Goal: Task Accomplishment & Management: Manage account settings

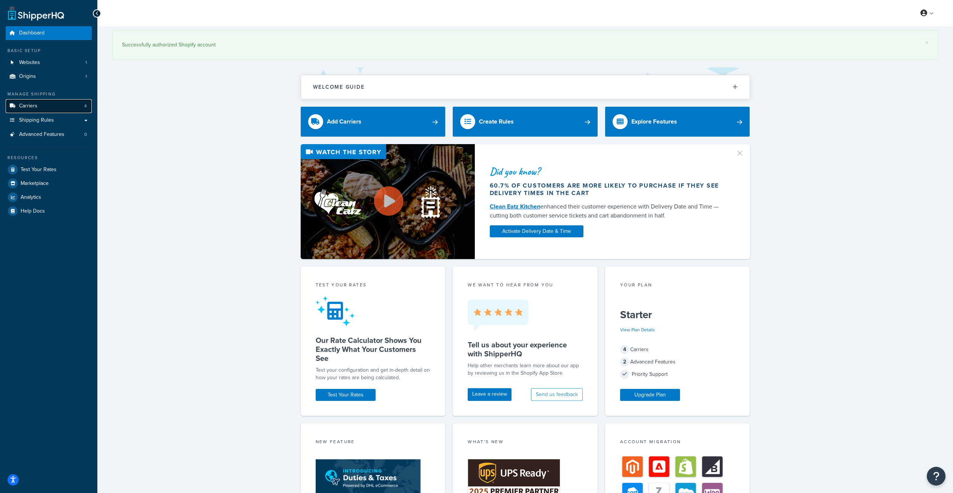
click at [55, 107] on link "Carriers 4" at bounding box center [49, 106] width 86 height 14
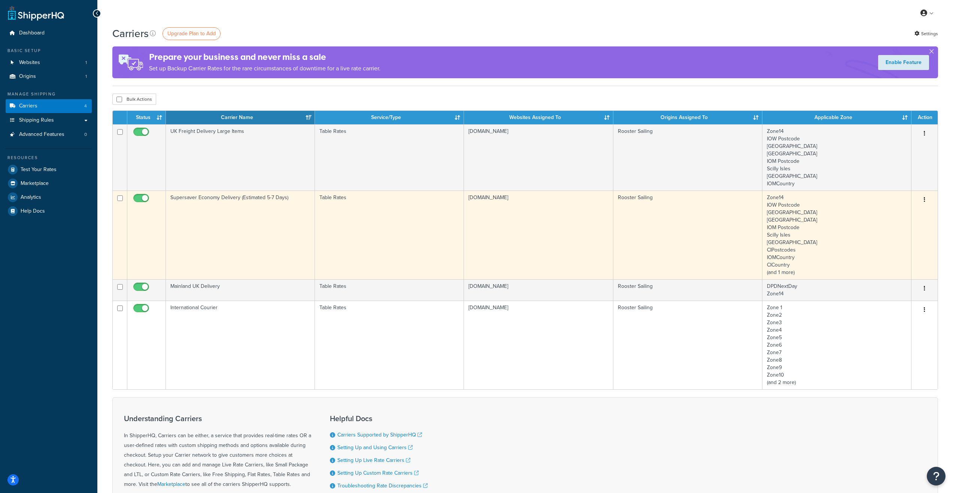
click at [230, 212] on td "Supersaver Economy Delivery (Estimated 5-7 Days)" at bounding box center [240, 235] width 149 height 89
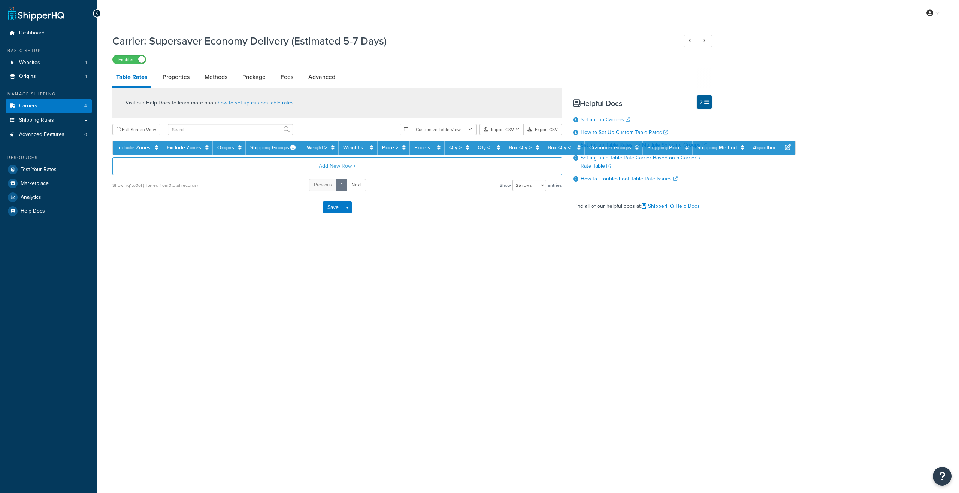
select select "25"
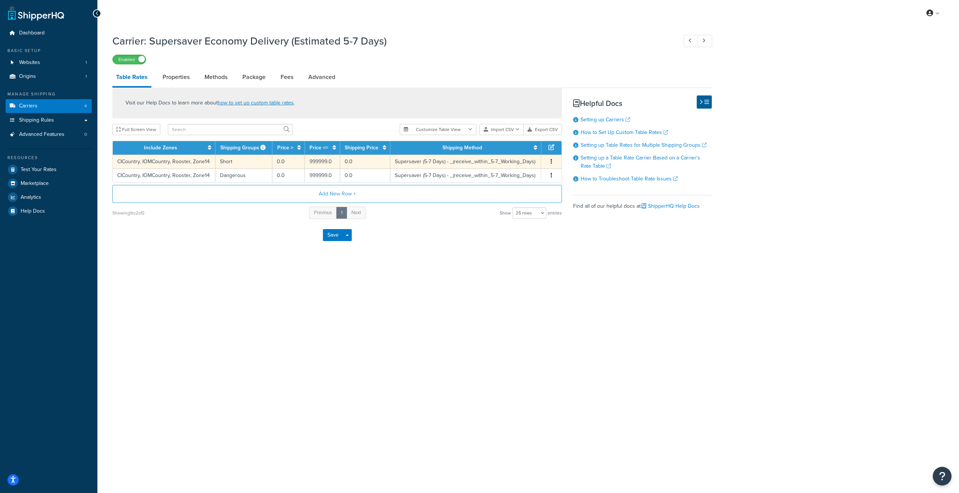
click at [416, 161] on td "Supersaver (5-7 Days) - _(receive_within_5-7_Working_Days)" at bounding box center [465, 162] width 151 height 14
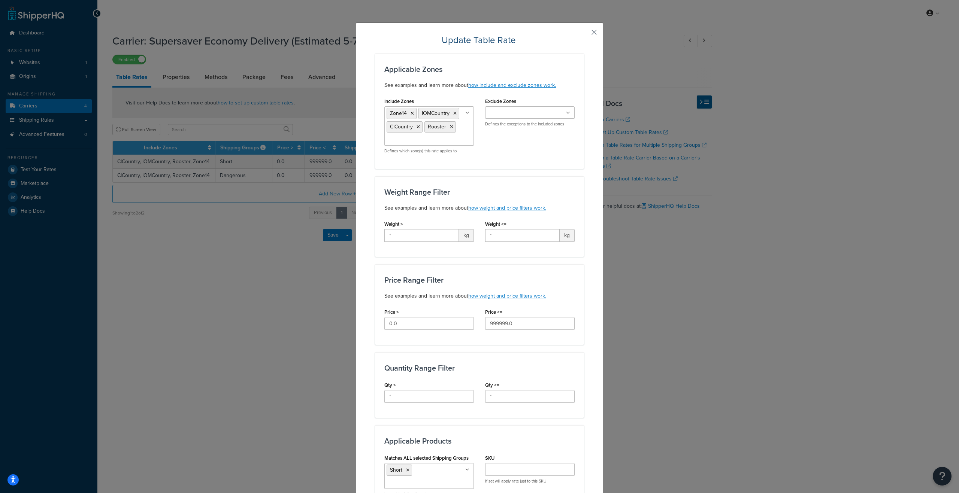
click at [584, 34] on button "button" at bounding box center [583, 35] width 2 height 2
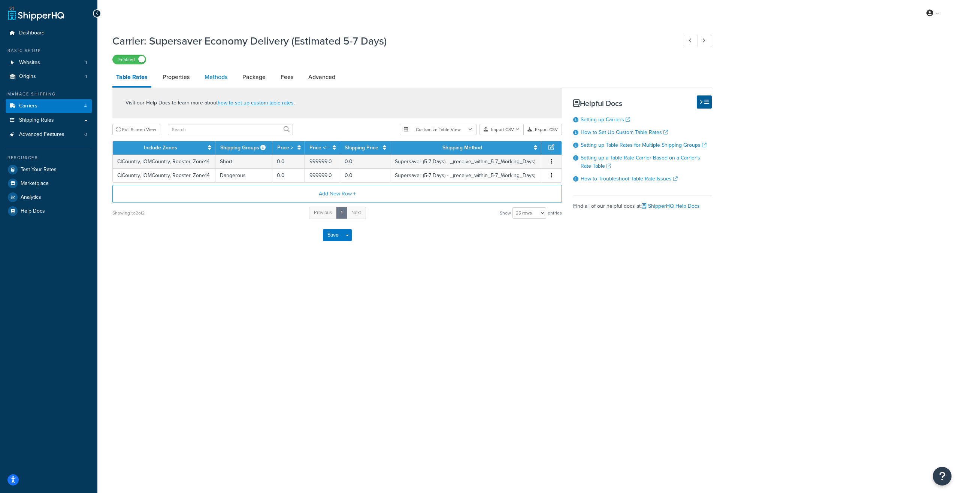
click at [221, 78] on link "Methods" at bounding box center [216, 77] width 30 height 18
select select "25"
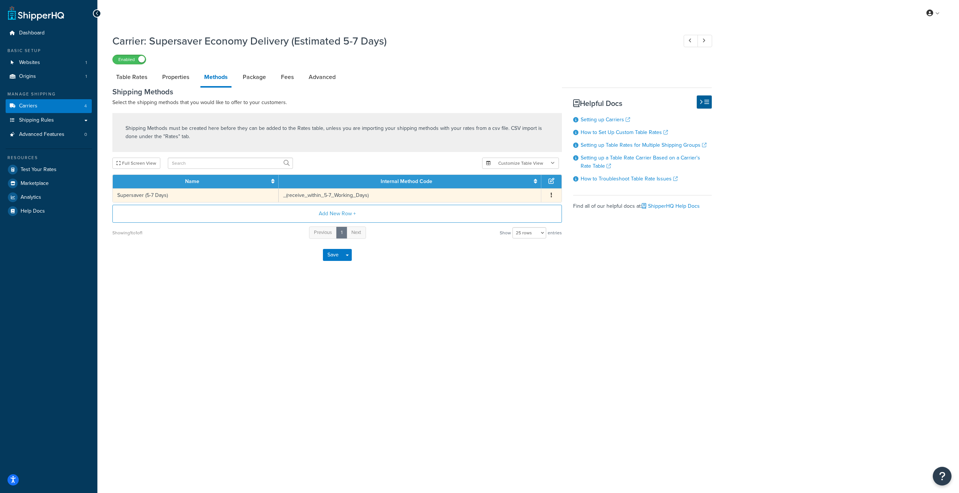
click at [550, 194] on button "button" at bounding box center [551, 195] width 6 height 8
click at [510, 189] on div "Edit" at bounding box center [512, 187] width 53 height 15
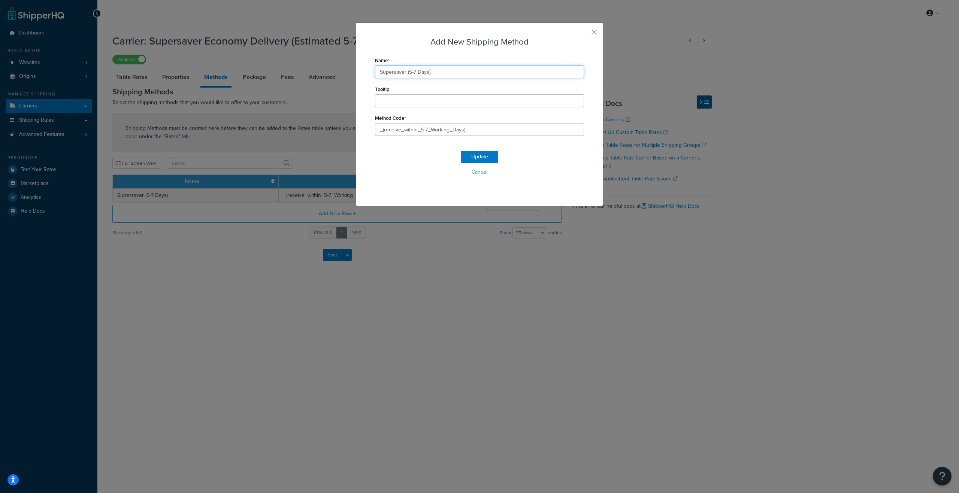
click at [415, 72] on input "Supersaver (5-7 Days)" at bounding box center [479, 72] width 209 height 13
type input "Supersaver (5-7 working days)"
click at [485, 157] on button "Update" at bounding box center [479, 157] width 37 height 12
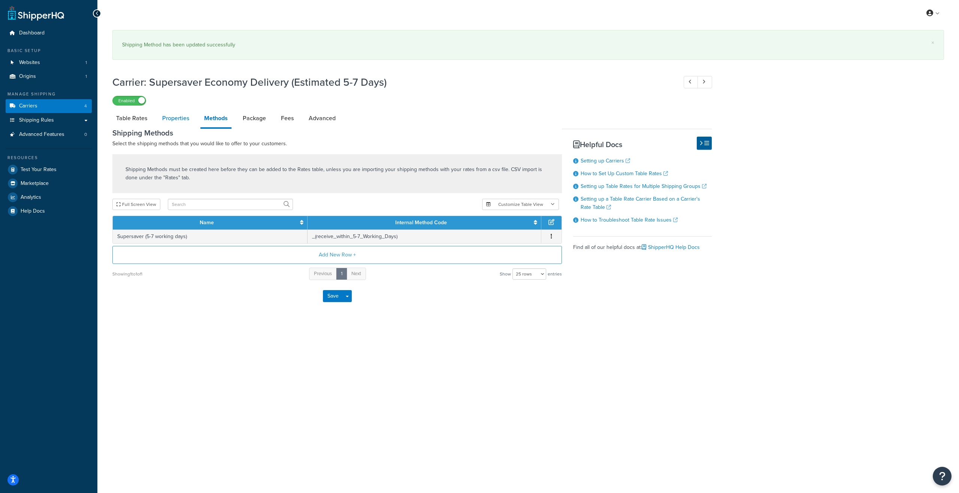
click at [173, 115] on link "Properties" at bounding box center [175, 118] width 34 height 18
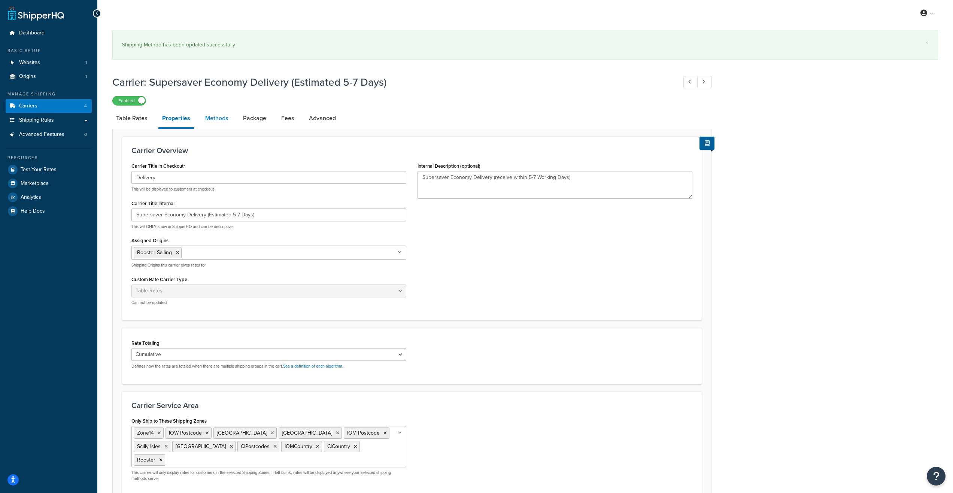
click at [212, 117] on link "Methods" at bounding box center [216, 118] width 30 height 18
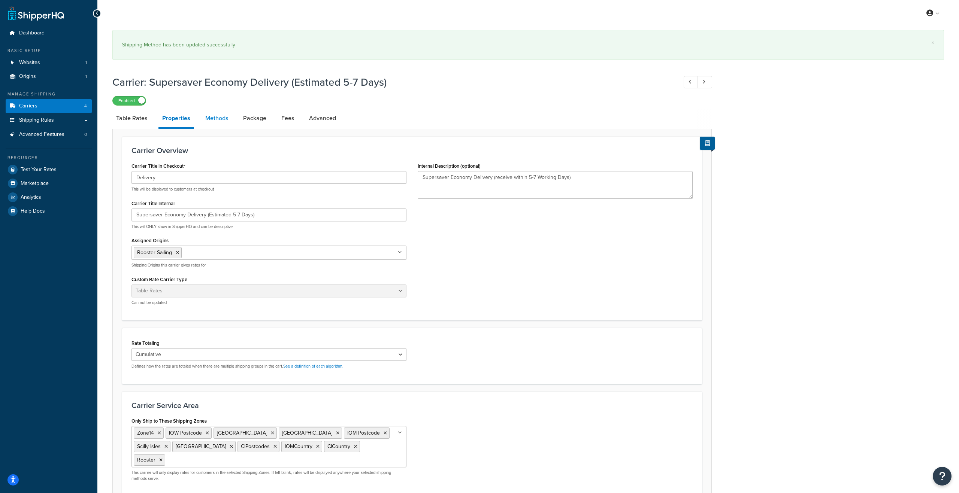
select select "25"
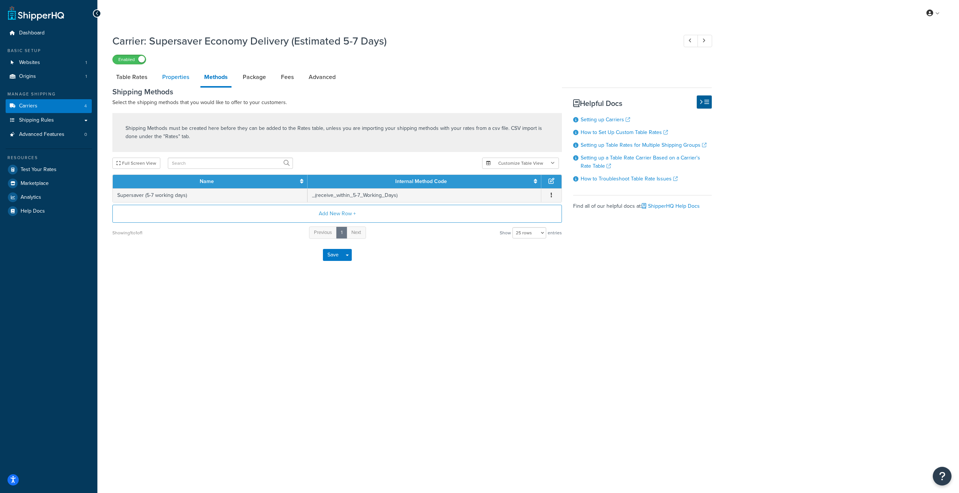
click at [174, 79] on link "Properties" at bounding box center [175, 77] width 34 height 18
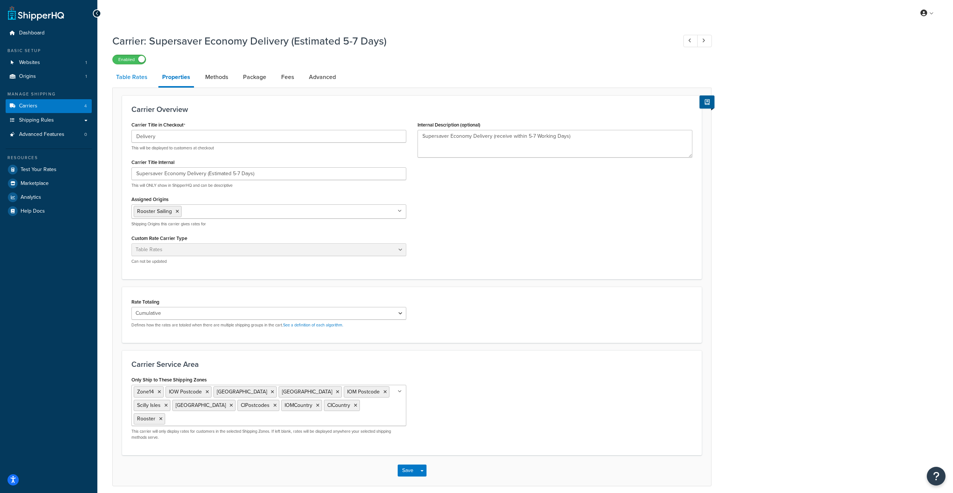
click at [132, 79] on link "Table Rates" at bounding box center [131, 77] width 39 height 18
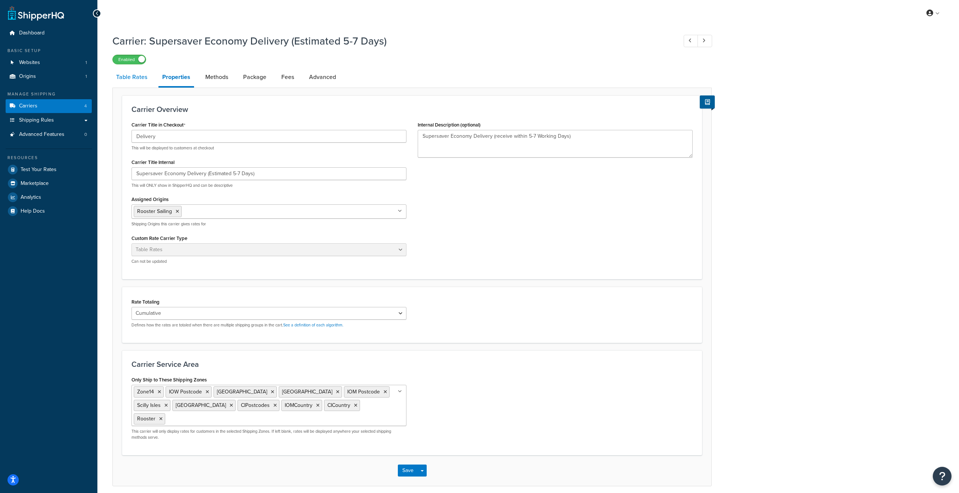
select select "25"
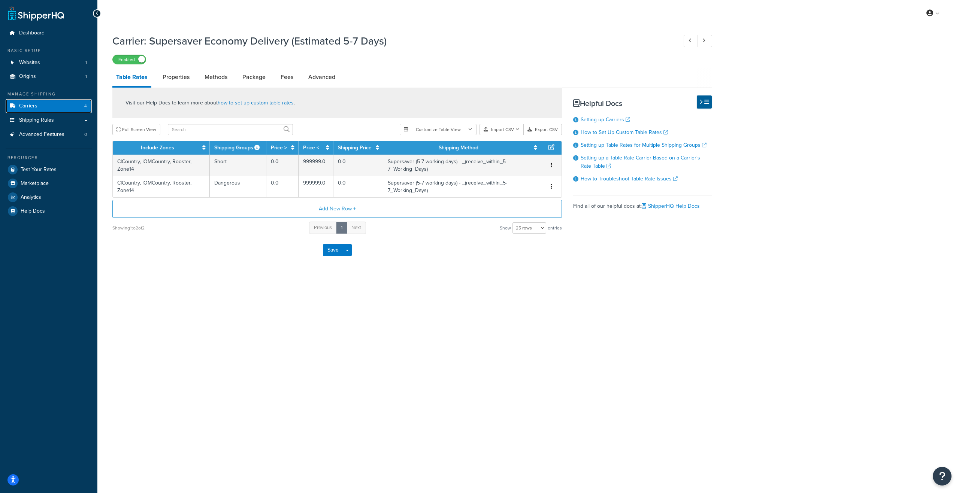
click at [64, 107] on link "Carriers 4" at bounding box center [49, 106] width 86 height 14
click at [327, 250] on button "Save" at bounding box center [333, 250] width 20 height 12
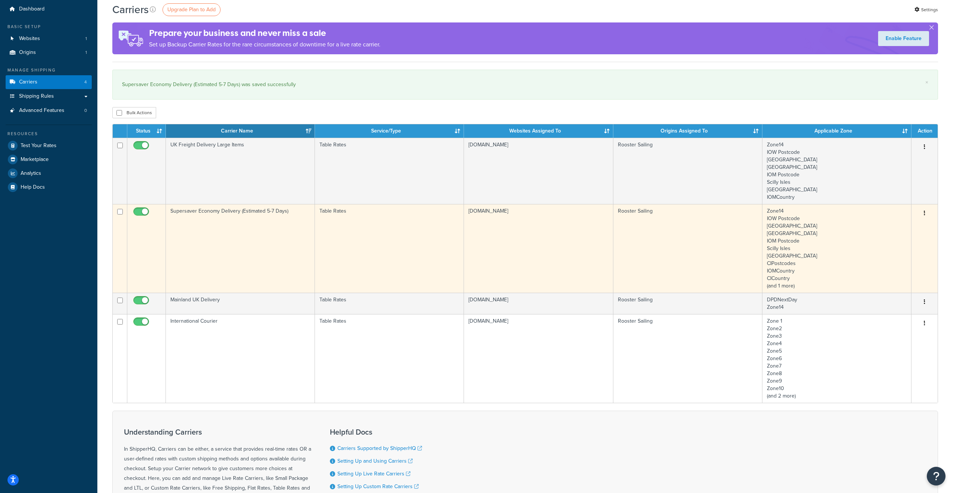
scroll to position [37, 0]
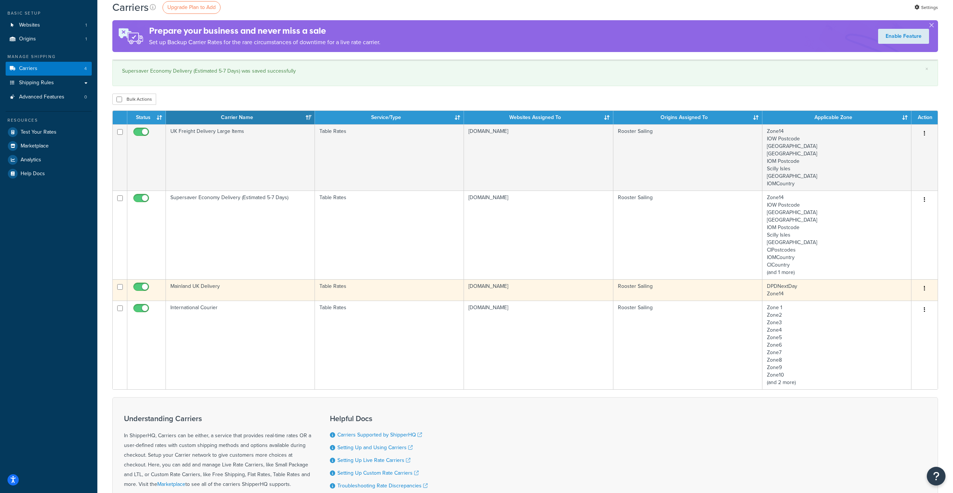
click at [258, 289] on td "Mainland UK Delivery" at bounding box center [240, 289] width 149 height 21
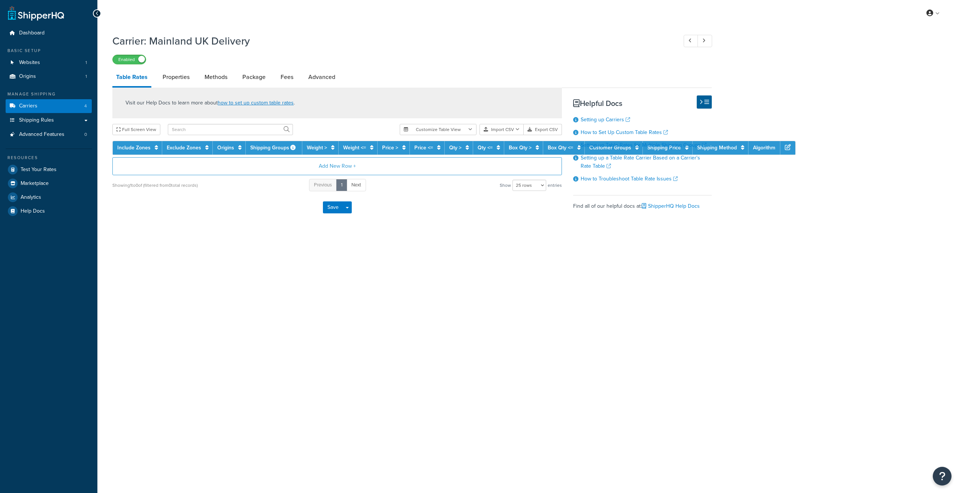
select select "25"
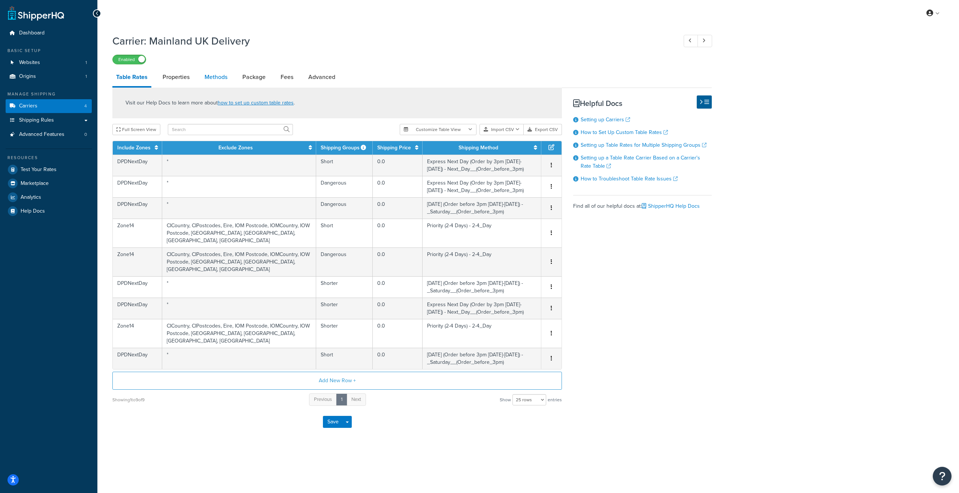
click at [218, 79] on link "Methods" at bounding box center [216, 77] width 30 height 18
select select "25"
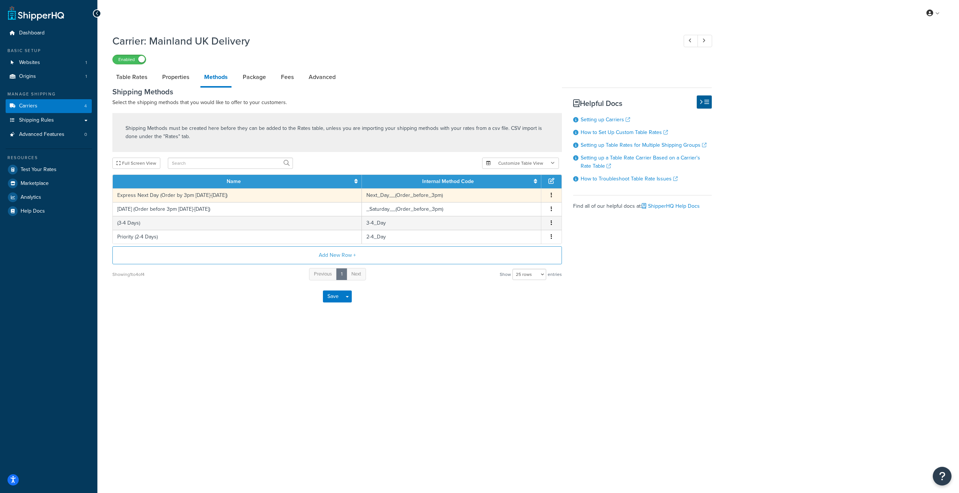
click at [180, 195] on td "Express Next Day (Order by 3pm Monday-Friday)" at bounding box center [237, 195] width 249 height 14
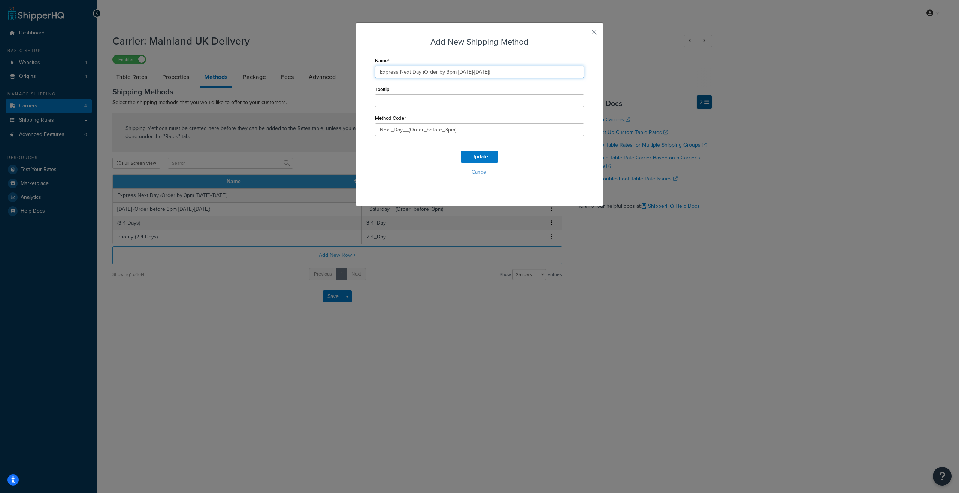
click at [408, 71] on input "Express Next Day (Order by 3pm Monday-Friday)" at bounding box center [479, 72] width 209 height 13
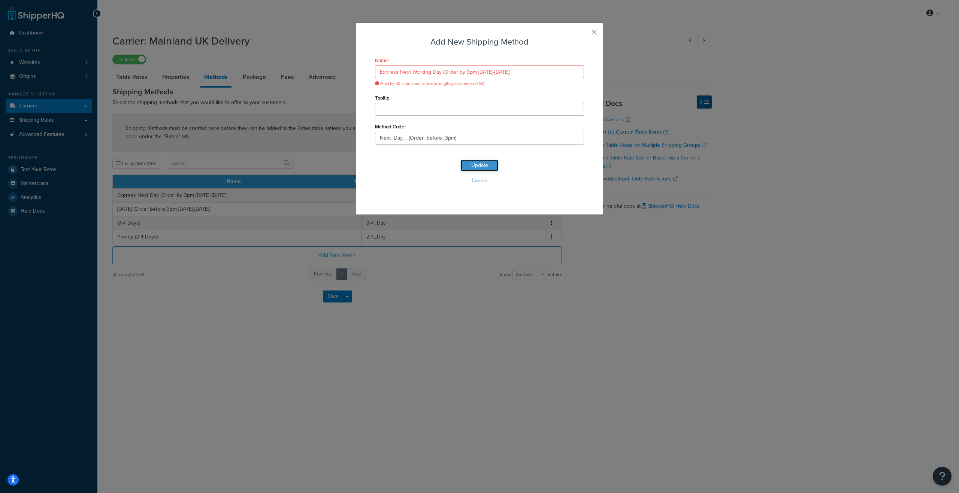
click at [470, 161] on button "Update" at bounding box center [479, 166] width 37 height 12
click at [420, 73] on input "Express Next Working Day (Order by 3pm Monday-Friday)" at bounding box center [479, 72] width 209 height 13
click at [427, 72] on input "Express Next Working Day (Order by 3pm Monday-Friday)" at bounding box center [479, 72] width 209 height 13
drag, startPoint x: 395, startPoint y: 72, endPoint x: 375, endPoint y: 73, distance: 19.5
click at [375, 73] on input "Express Next Working Day (Order by 3pm Monday-Friday)" at bounding box center [479, 72] width 209 height 13
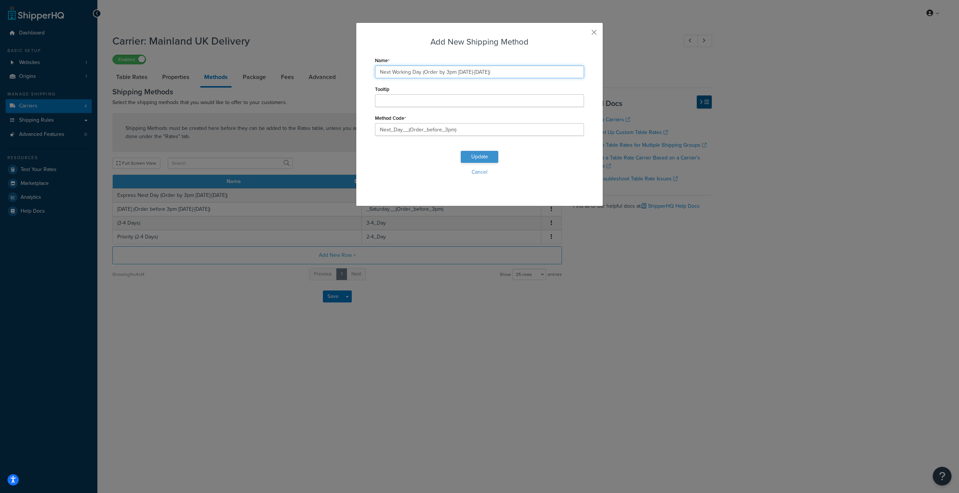
type input "Next Working Day (Order by 3pm Monday-Friday)"
click at [471, 158] on button "Update" at bounding box center [479, 157] width 37 height 12
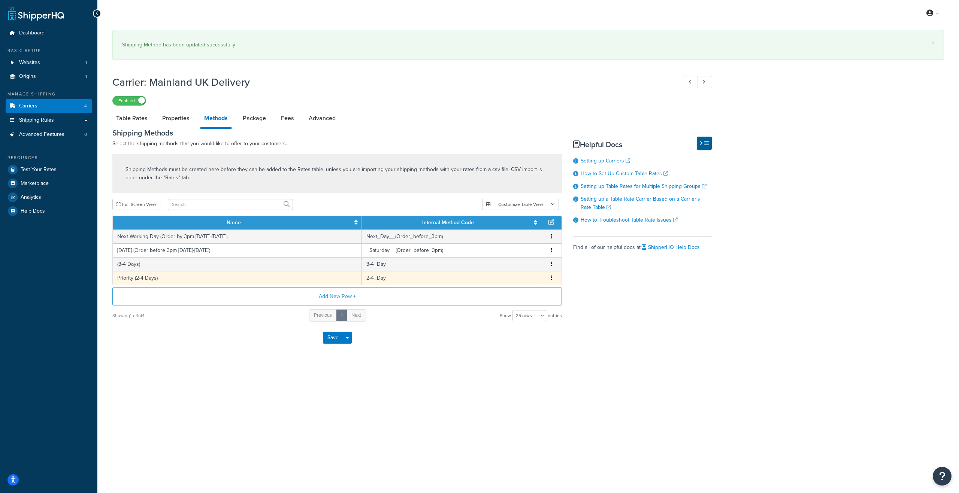
click at [163, 279] on td "Priority (2-4 Days)" at bounding box center [237, 278] width 249 height 14
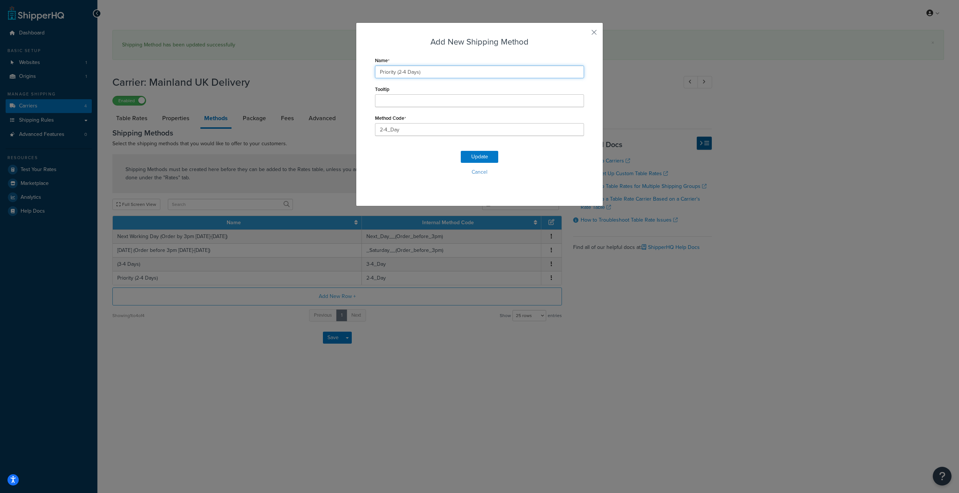
click at [405, 72] on input "Priority (2-4 Days)" at bounding box center [479, 72] width 209 height 13
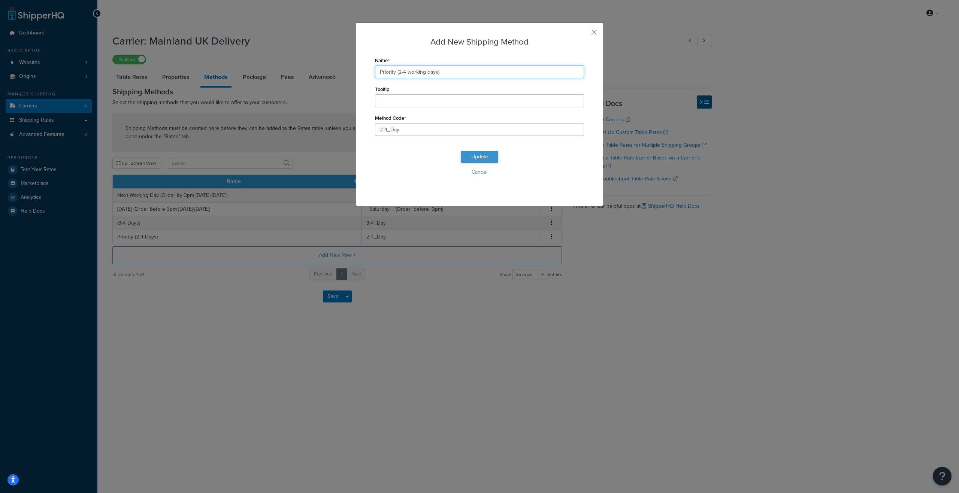
type input "Priority (2-4 working days)"
click at [481, 155] on button "Update" at bounding box center [479, 157] width 37 height 12
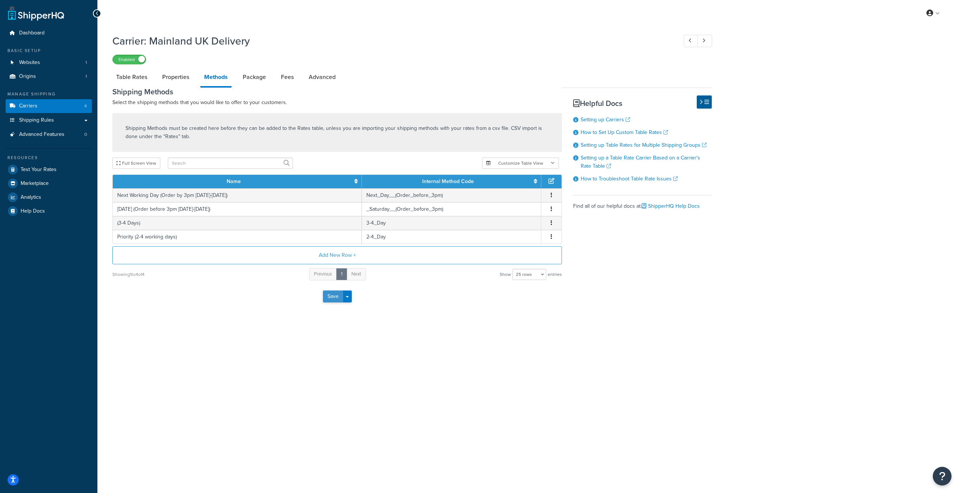
click at [329, 298] on button "Save" at bounding box center [333, 297] width 20 height 12
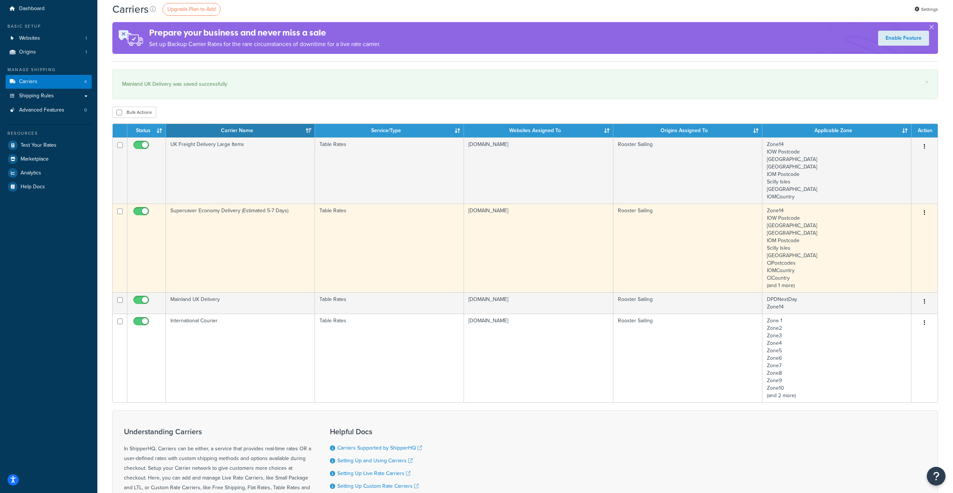
scroll to position [37, 0]
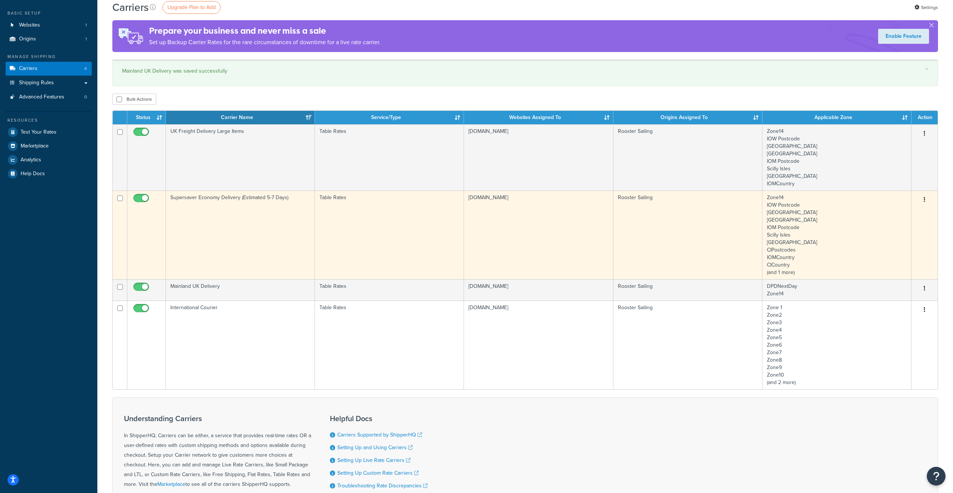
click at [270, 231] on td "Supersaver Economy Delivery (Estimated 5-7 Days)" at bounding box center [240, 235] width 149 height 89
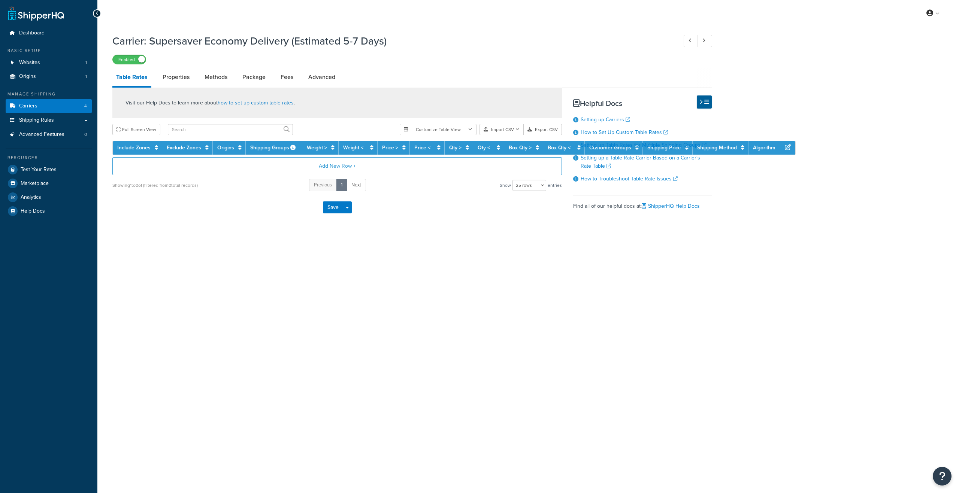
select select "25"
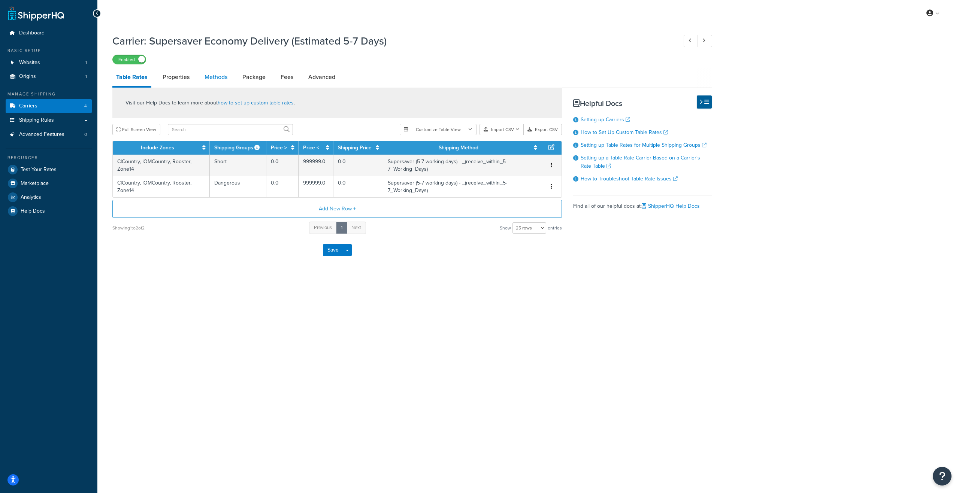
click at [213, 76] on link "Methods" at bounding box center [216, 77] width 30 height 18
select select "25"
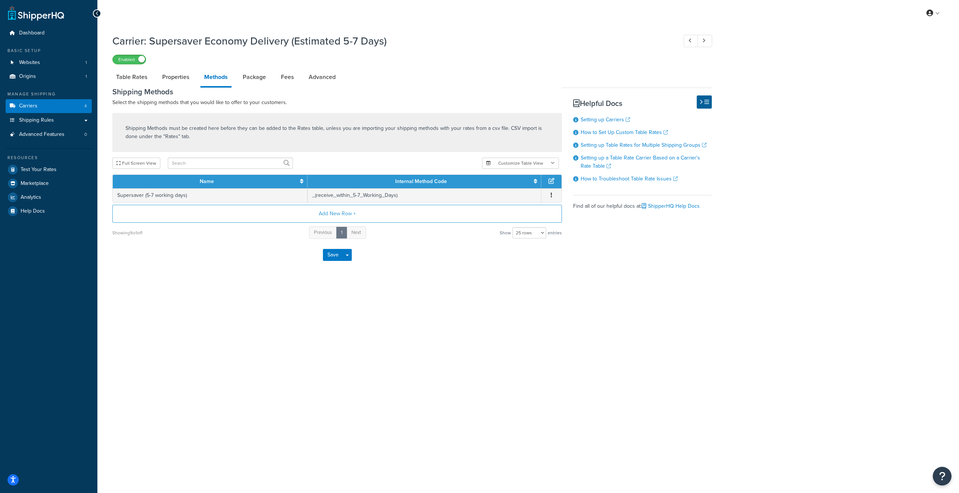
select select "25"
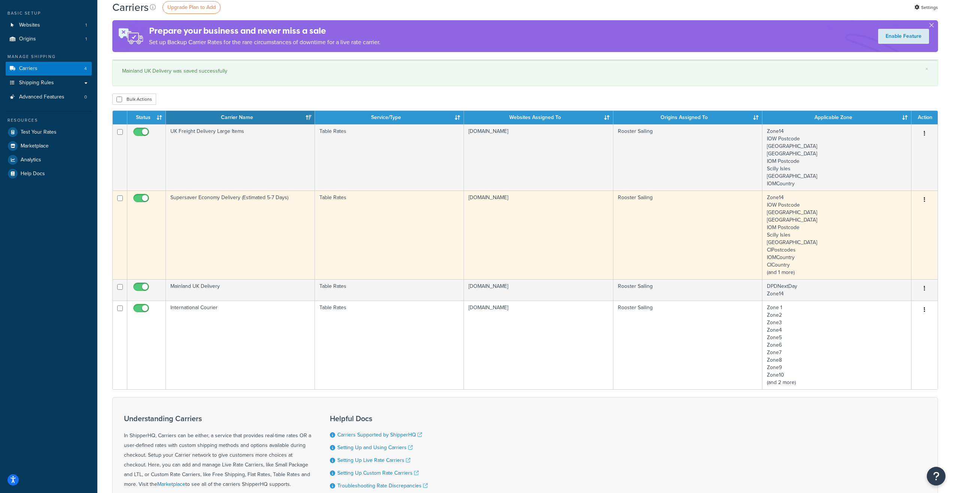
scroll to position [75, 0]
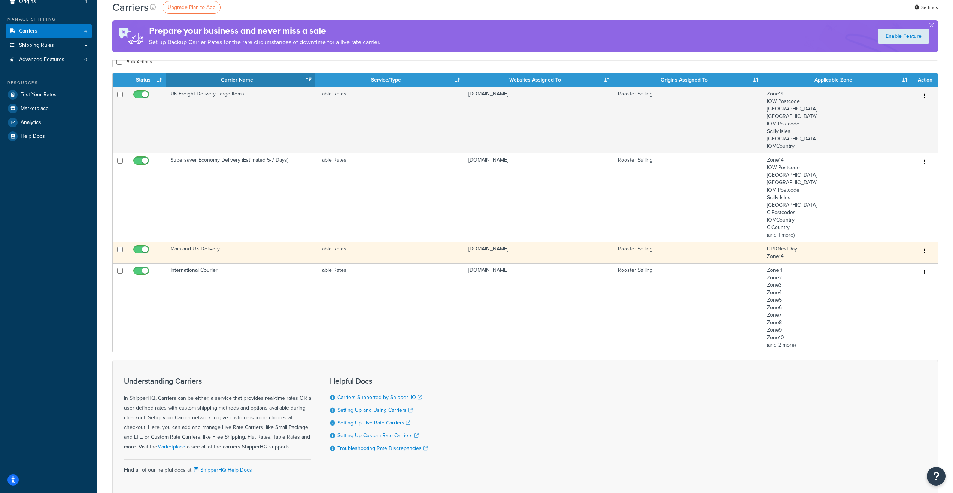
click at [403, 249] on td "Table Rates" at bounding box center [389, 252] width 149 height 21
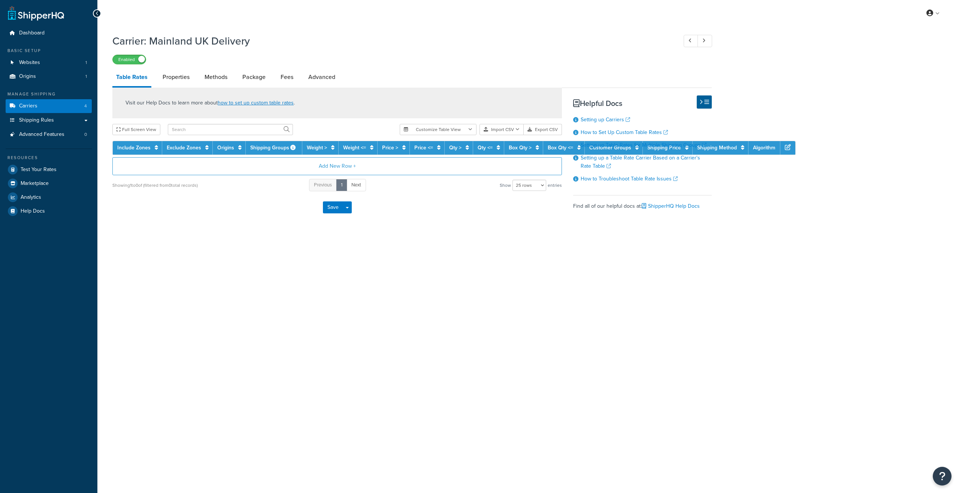
select select "25"
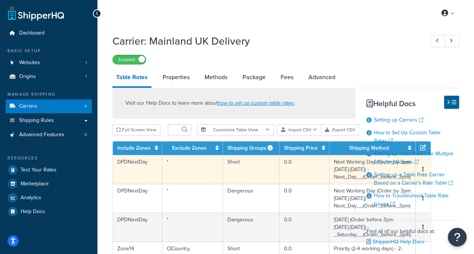
scroll to position [37, 0]
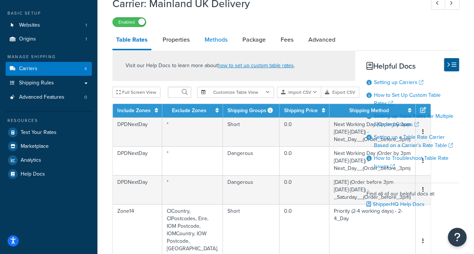
click at [221, 40] on link "Methods" at bounding box center [216, 40] width 30 height 18
select select "25"
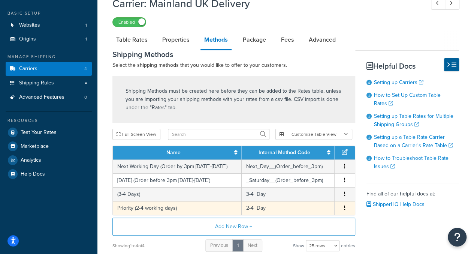
click at [176, 204] on td "Priority (2-4 working days)" at bounding box center [177, 208] width 129 height 14
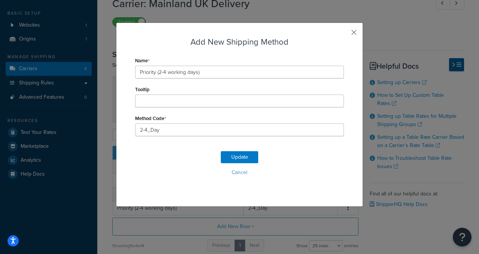
click at [344, 34] on button "button" at bounding box center [343, 35] width 2 height 2
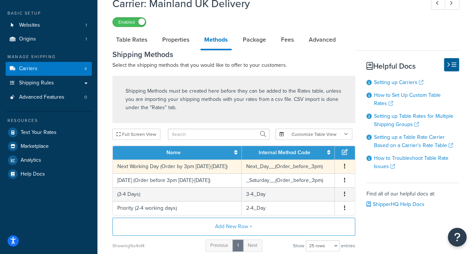
click at [205, 172] on td "Next Working Day (Order by 3pm Monday-Friday)" at bounding box center [177, 166] width 129 height 14
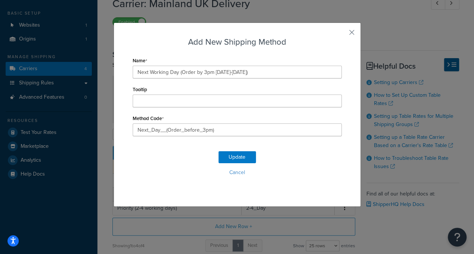
click at [201, 167] on button "Cancel" at bounding box center [237, 172] width 209 height 11
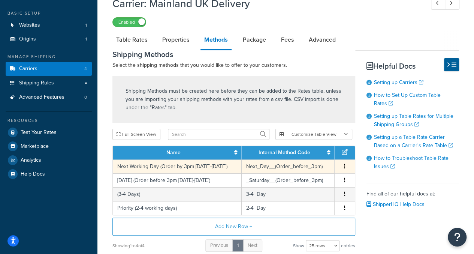
click at [190, 167] on td "Next Working Day (Order by 3pm Monday-Friday)" at bounding box center [177, 166] width 129 height 14
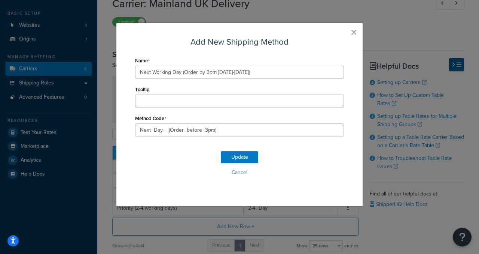
click at [344, 34] on button "button" at bounding box center [343, 35] width 2 height 2
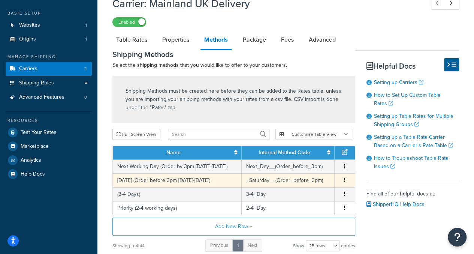
click at [195, 180] on td "Saturday (Order before 3pm Monday-Friday)" at bounding box center [177, 180] width 129 height 14
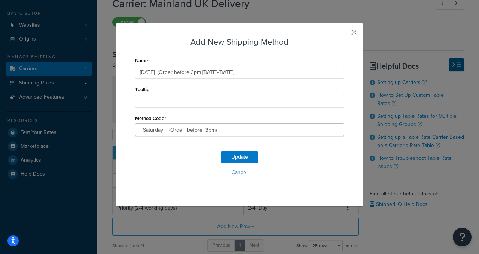
click at [344, 34] on button "button" at bounding box center [343, 35] width 2 height 2
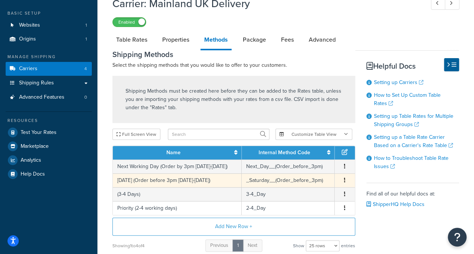
click at [274, 182] on td "_Saturday__(Order_before_3pm)" at bounding box center [288, 180] width 93 height 14
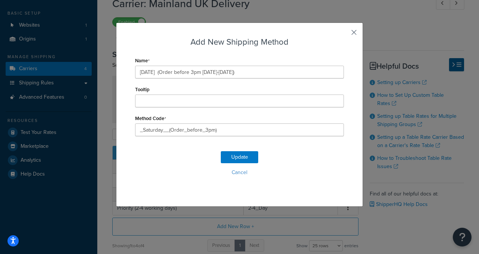
click at [344, 34] on button "button" at bounding box center [343, 35] width 2 height 2
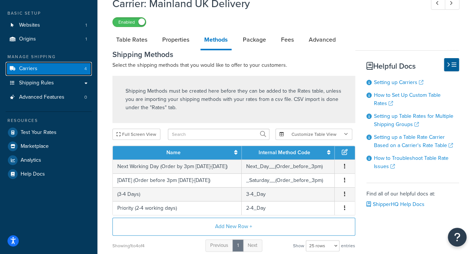
click at [58, 69] on link "Carriers 4" at bounding box center [49, 69] width 86 height 14
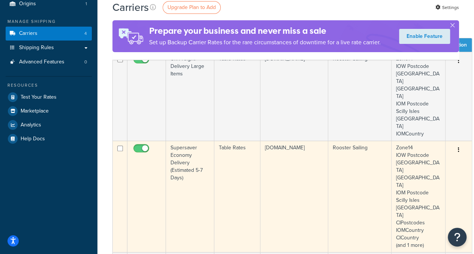
scroll to position [75, 0]
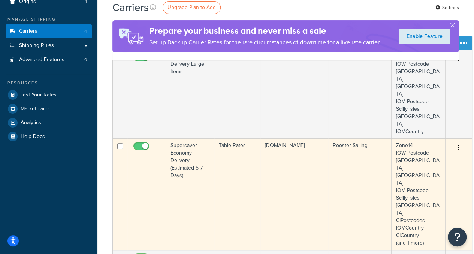
click at [156, 164] on td at bounding box center [146, 193] width 39 height 111
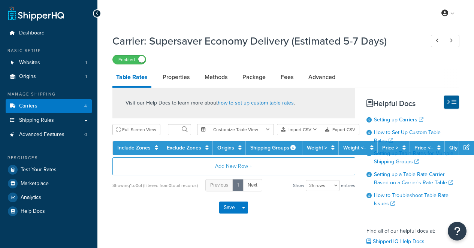
select select "25"
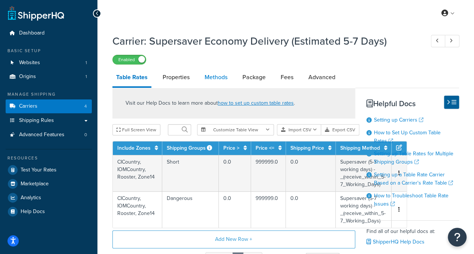
click at [221, 74] on link "Methods" at bounding box center [216, 77] width 30 height 18
select select "25"
